Goal: Navigation & Orientation: Find specific page/section

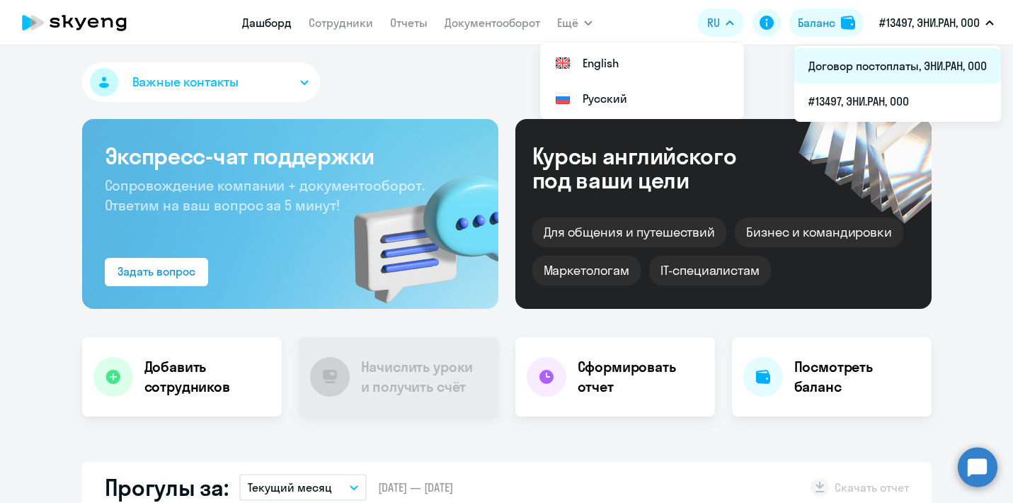
click at [905, 62] on li "Договор постоплаты, ЭНИ.РАН, ООО" at bounding box center [898, 65] width 207 height 35
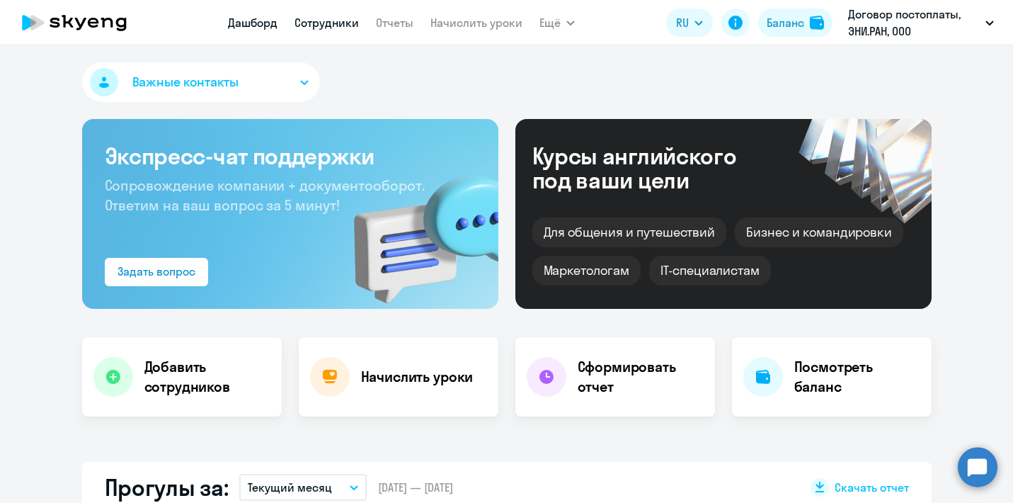
click at [326, 28] on link "Сотрудники" at bounding box center [327, 23] width 64 height 14
select select "30"
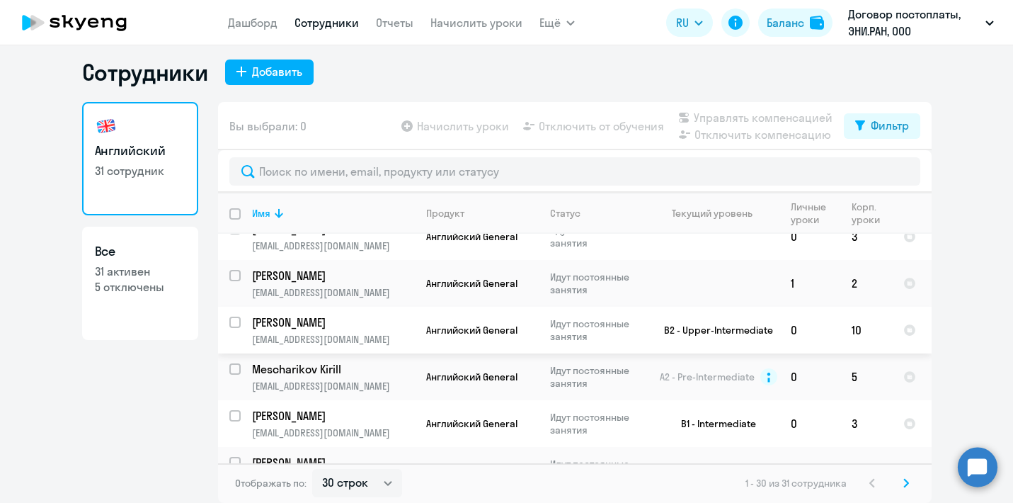
scroll to position [1162, 0]
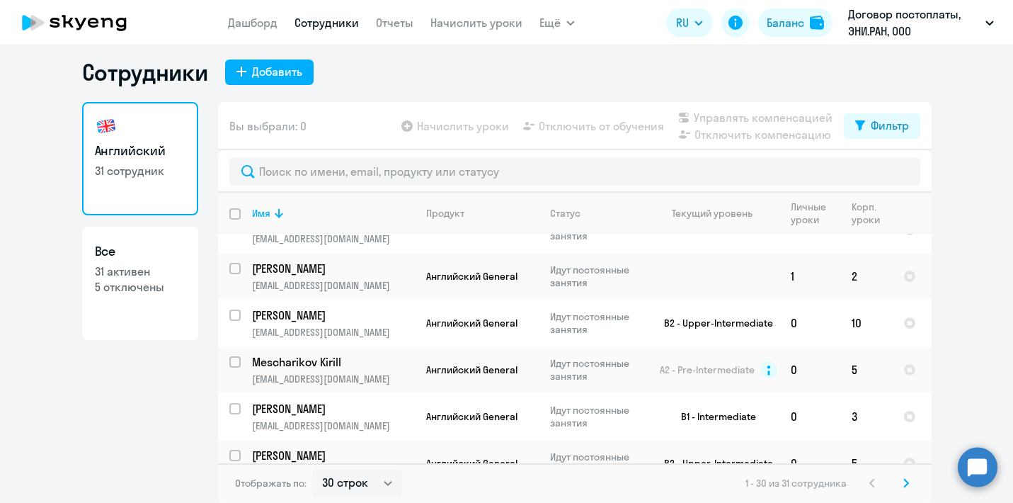
click at [258, 13] on nav "[PERSON_NAME] Отчеты Начислить уроки" at bounding box center [375, 22] width 295 height 28
click at [262, 19] on link "Дашборд" at bounding box center [253, 23] width 50 height 14
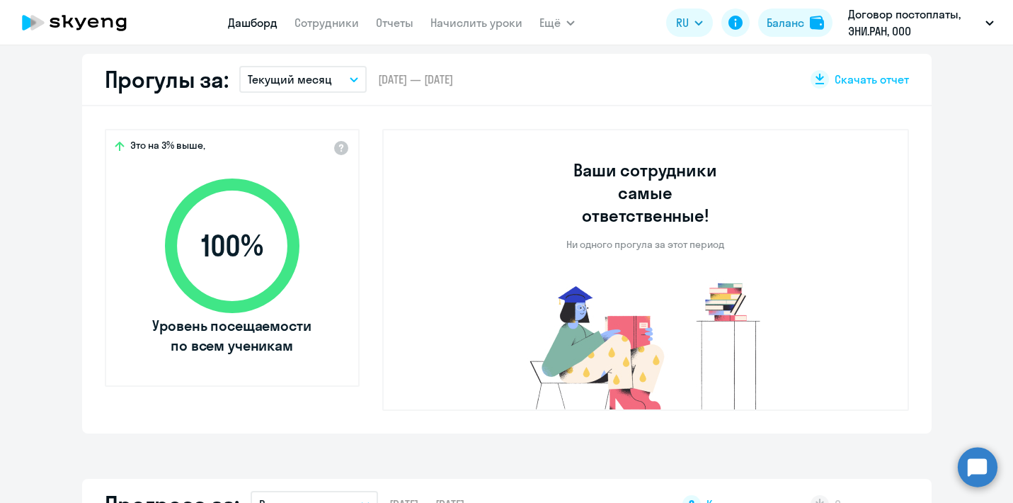
scroll to position [412, 0]
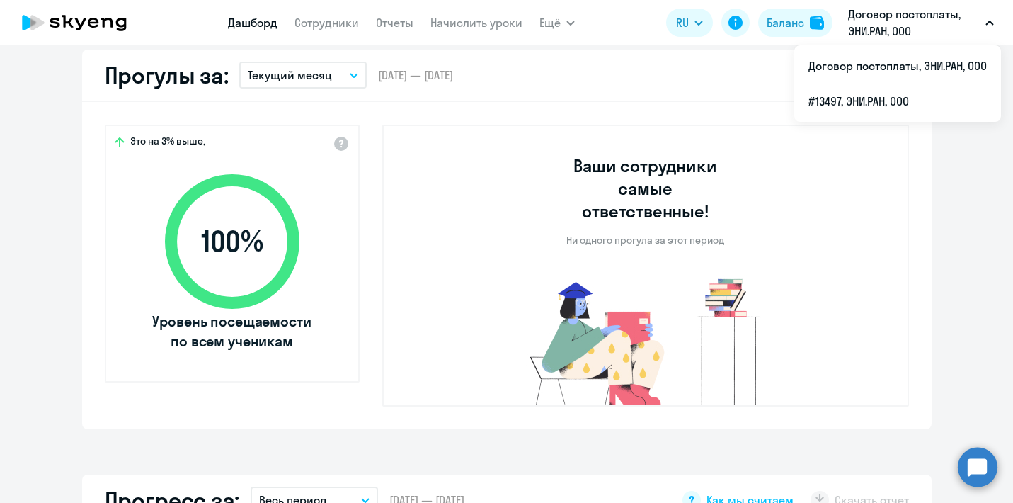
select select "30"
